Goal: Task Accomplishment & Management: Manage account settings

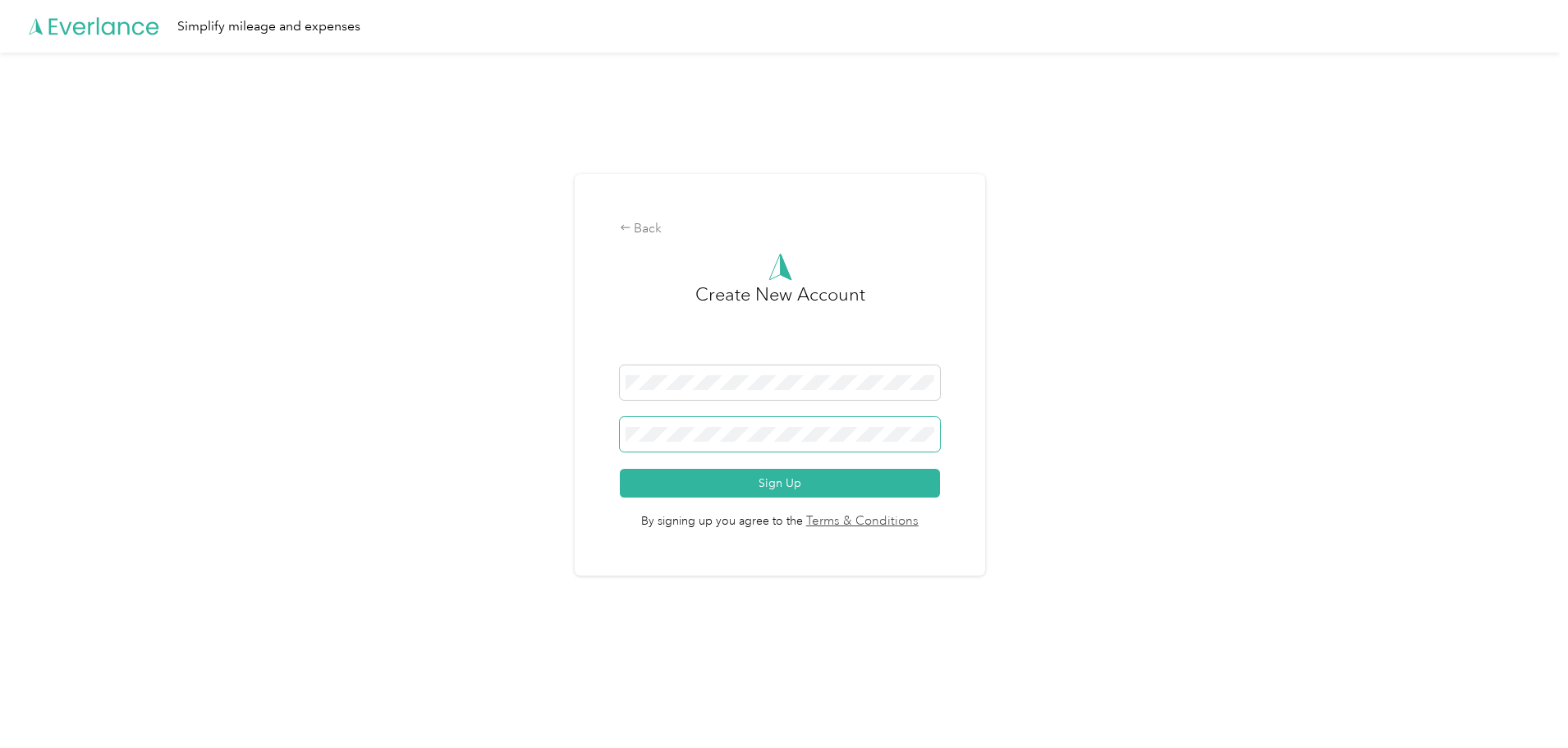
click at [769, 423] on span at bounding box center [781, 435] width 321 height 35
click at [775, 484] on button "Sign Up" at bounding box center [781, 483] width 321 height 29
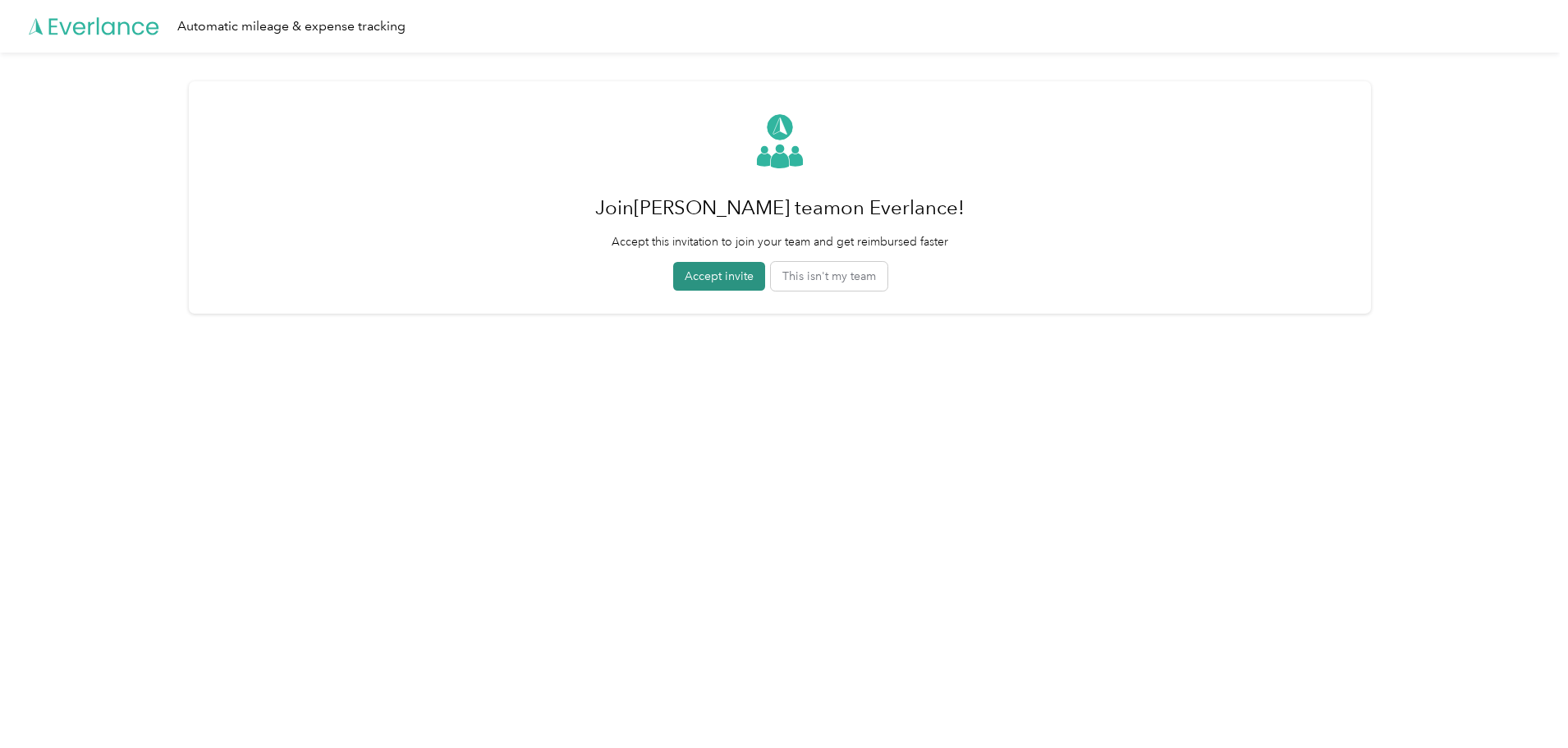
click at [720, 273] on button "Accept invite" at bounding box center [719, 276] width 92 height 29
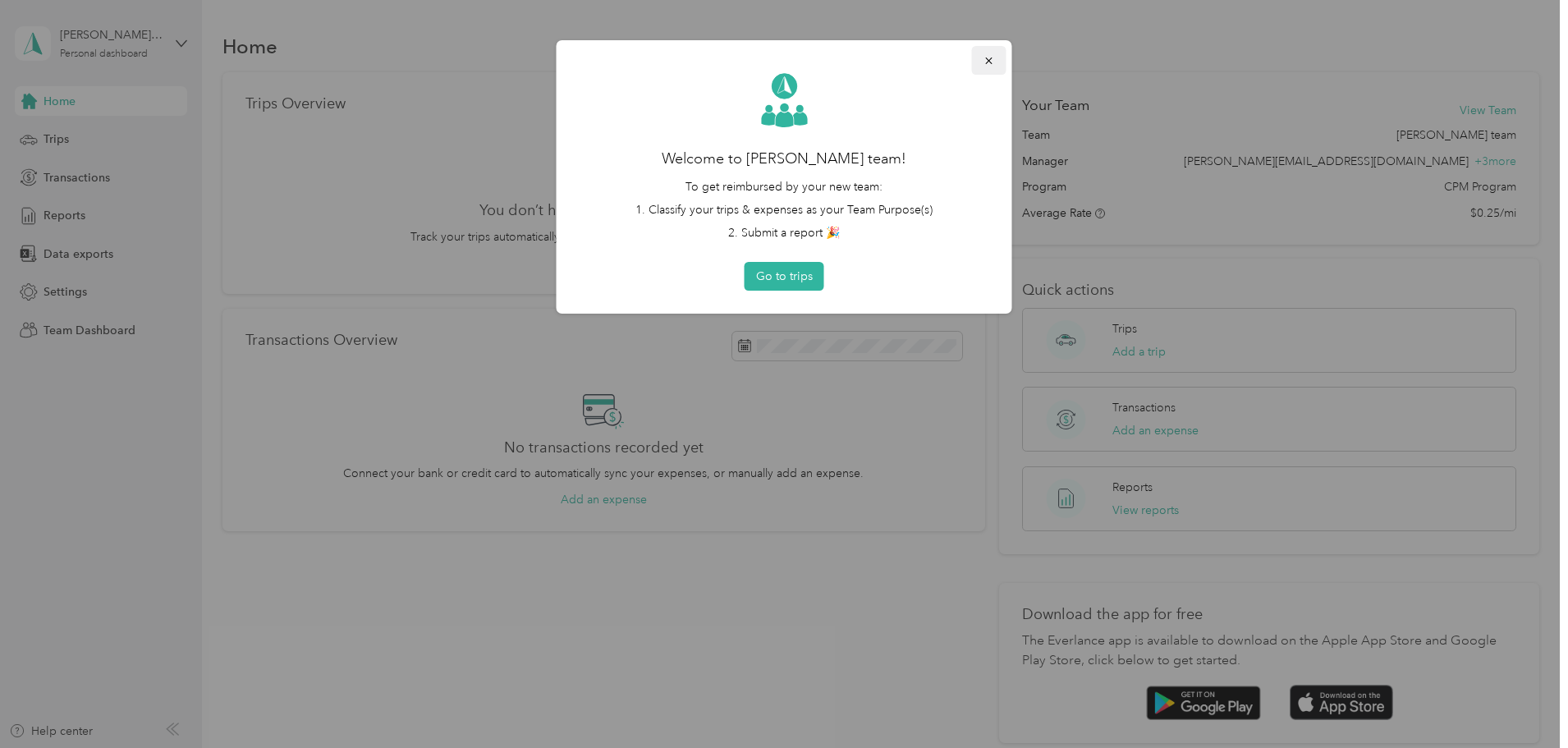
click at [990, 53] on span "button" at bounding box center [989, 60] width 12 height 14
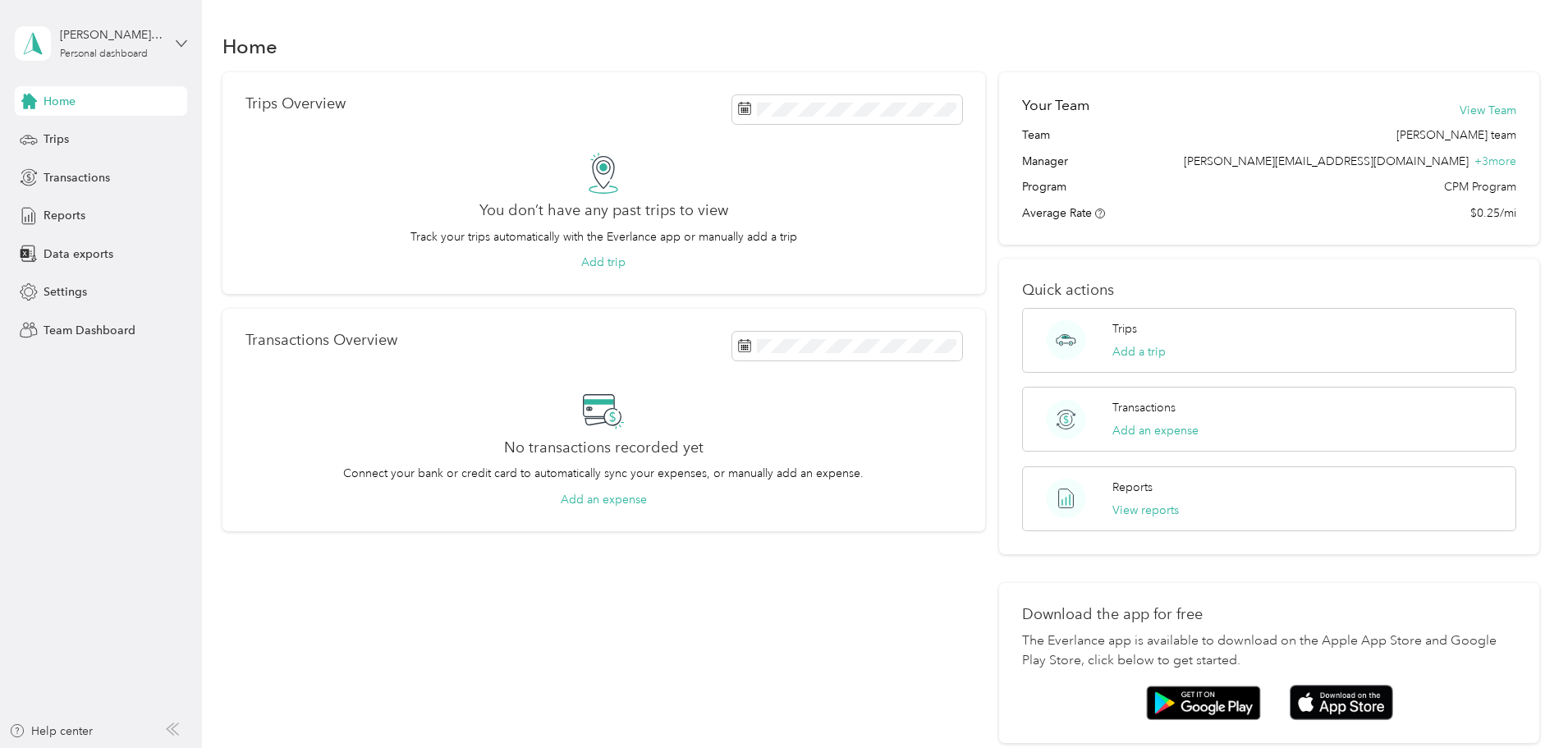
click at [184, 40] on icon at bounding box center [182, 43] width 12 height 12
click at [118, 138] on div "Team dashboard" at bounding box center [280, 135] width 508 height 29
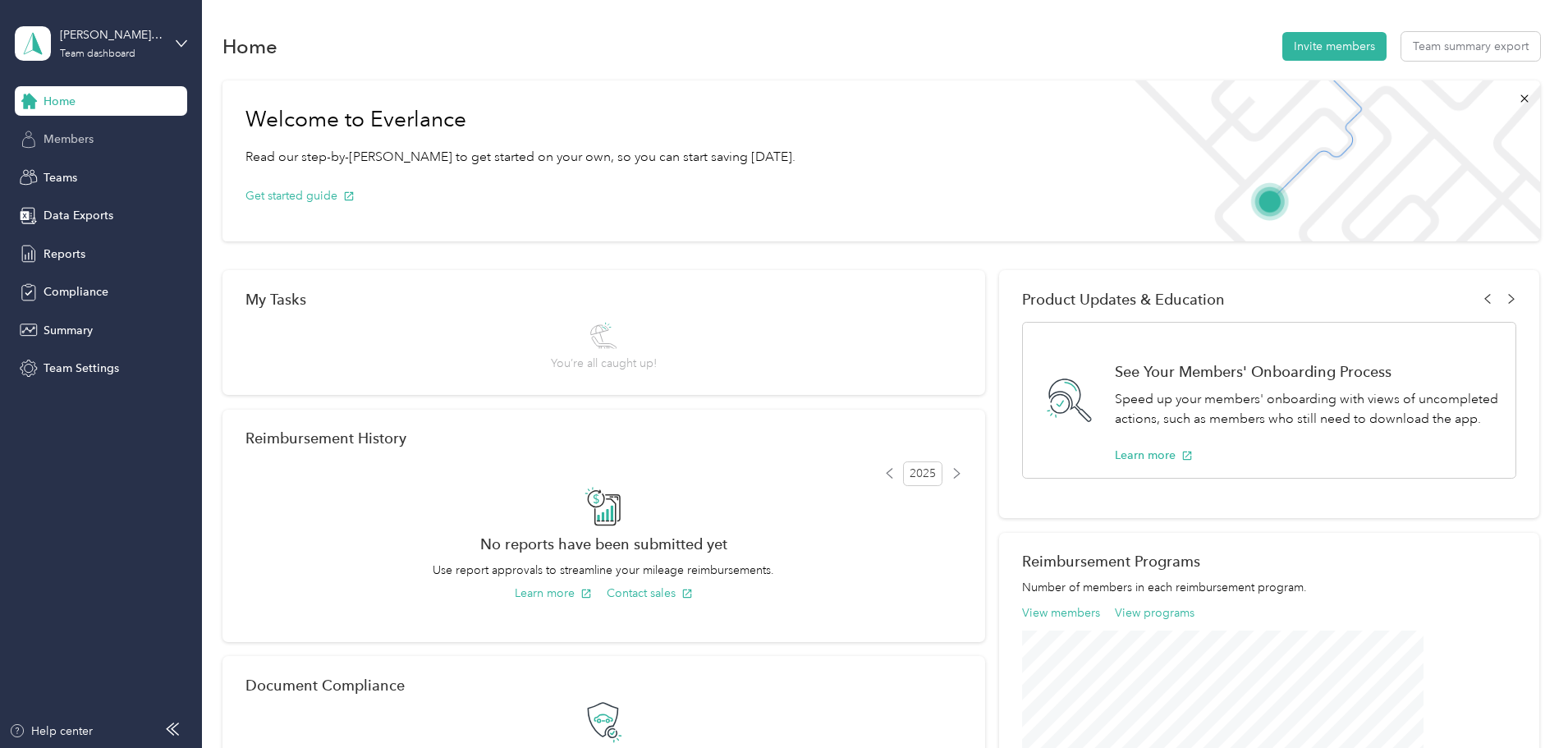
click at [90, 137] on span "Members" at bounding box center [69, 139] width 50 height 17
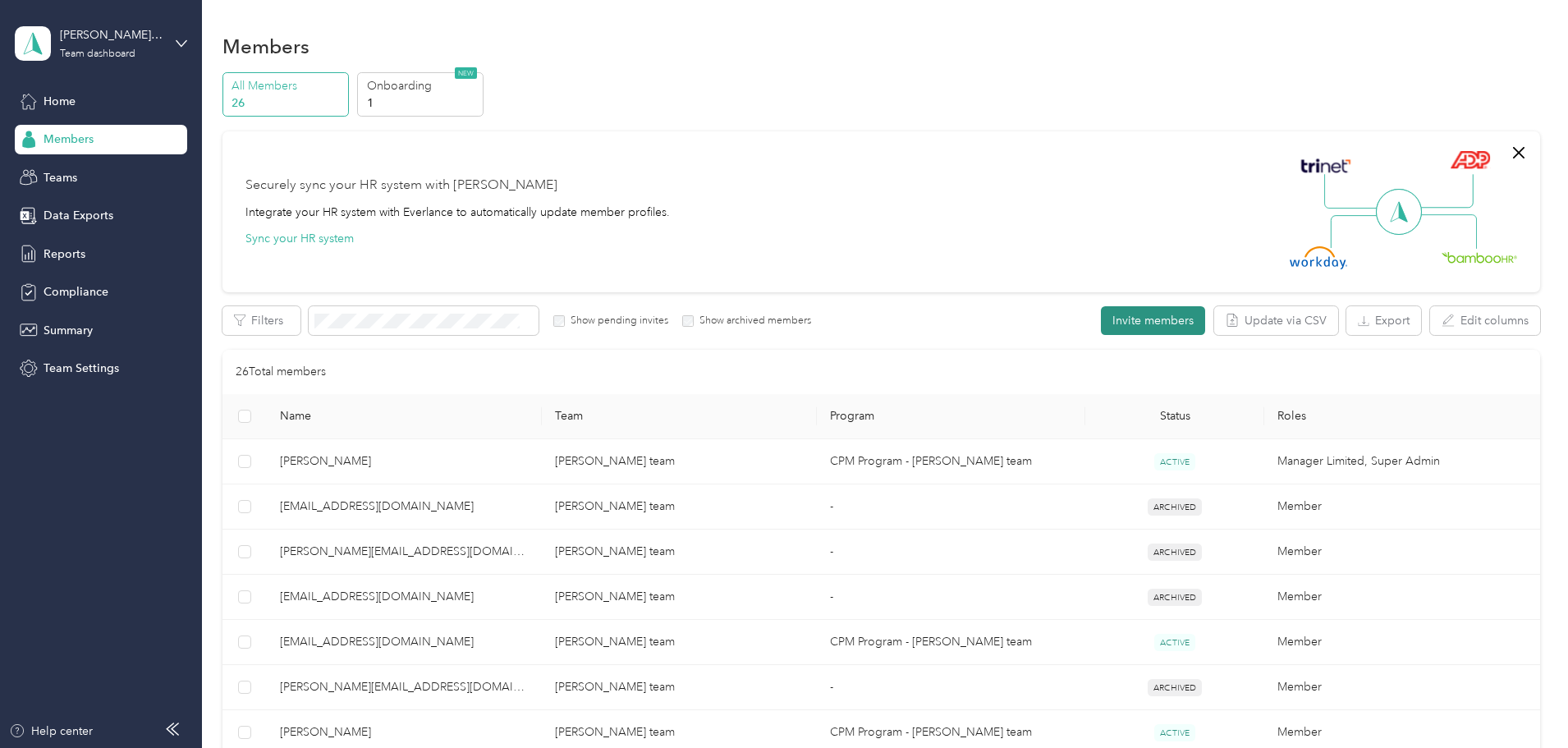
click at [1101, 323] on button "Invite members" at bounding box center [1154, 321] width 104 height 29
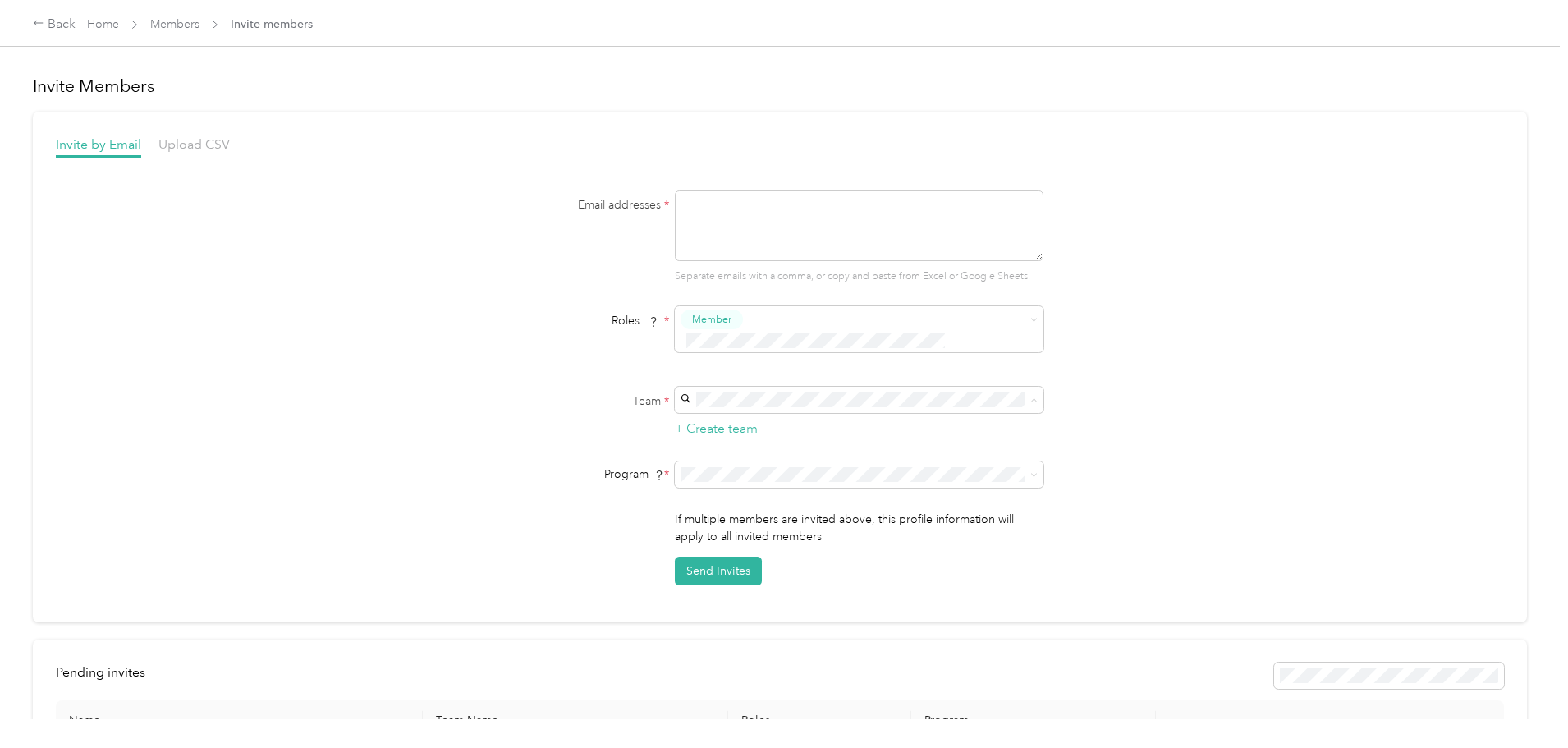
click at [1285, 348] on div "Email addresses * Separate emails with a comma, or copy and paste from Excel or…" at bounding box center [780, 388] width 1448 height 395
click at [1235, 378] on div "Email addresses * Separate emails with a comma, or copy and paste from Excel or…" at bounding box center [780, 388] width 1448 height 395
click at [119, 23] on link "Home" at bounding box center [102, 24] width 32 height 14
